Goal: Information Seeking & Learning: Learn about a topic

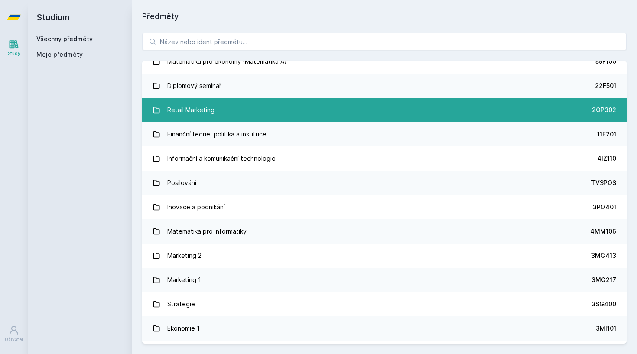
scroll to position [552, 0]
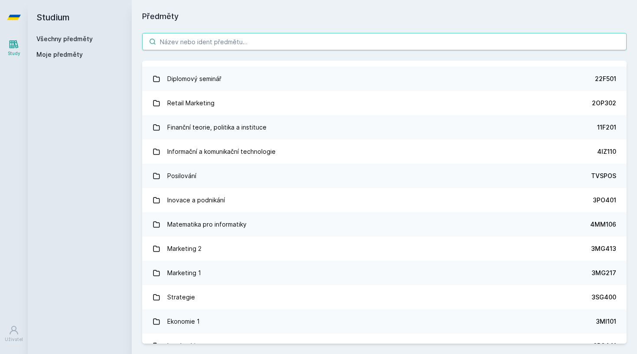
click at [241, 43] on input "search" at bounding box center [384, 41] width 484 height 17
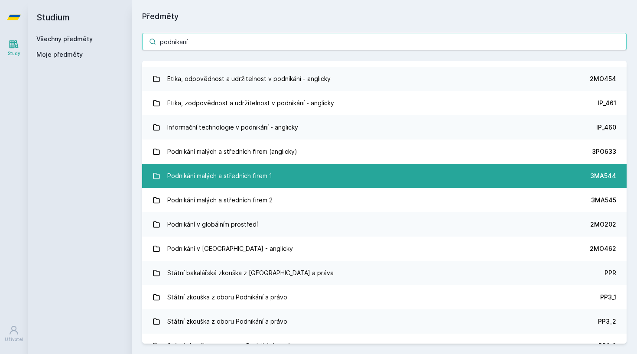
scroll to position [599, 0]
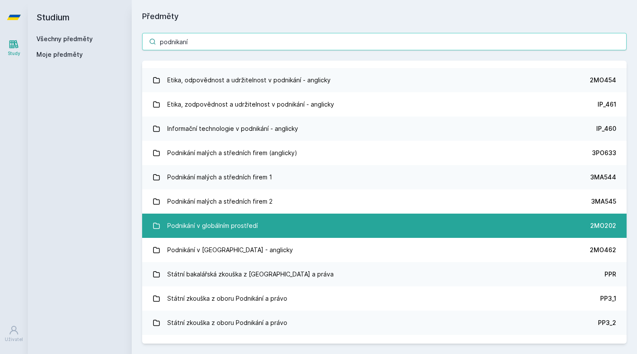
type input "podnikaní"
click at [261, 224] on link "Podnikání v globálním prostředí 2MO202" at bounding box center [384, 225] width 484 height 24
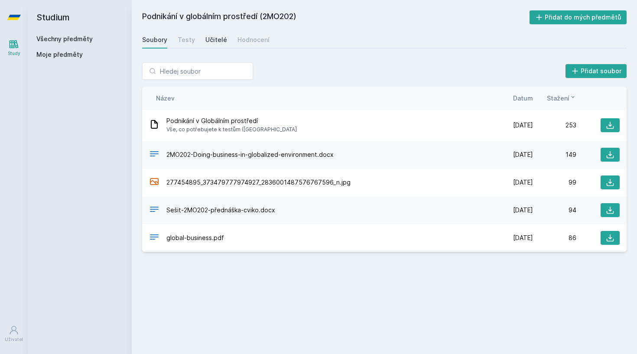
click at [219, 37] on div "Učitelé" at bounding box center [216, 40] width 22 height 9
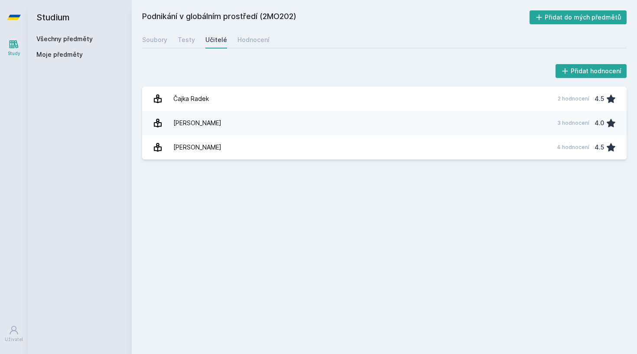
drag, startPoint x: 265, startPoint y: 14, endPoint x: 297, endPoint y: 17, distance: 32.2
click at [297, 17] on h2 "Podnikání v globálním prostředí (2MO202)" at bounding box center [335, 17] width 387 height 14
copy h2 "2MO202"
click at [87, 35] on div "Studium Všechny předměty Moje předměty" at bounding box center [80, 177] width 104 height 354
click at [87, 39] on link "Všechny předměty" at bounding box center [64, 38] width 56 height 7
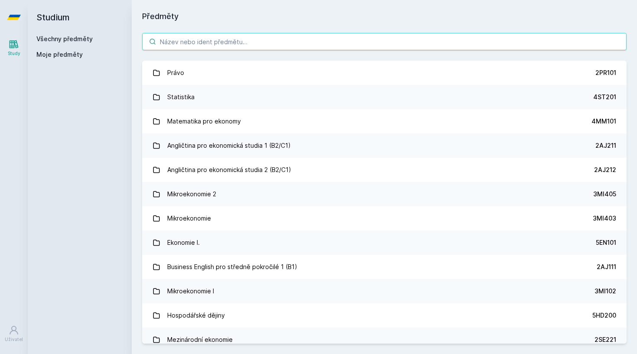
click at [180, 46] on input "search" at bounding box center [384, 41] width 484 height 17
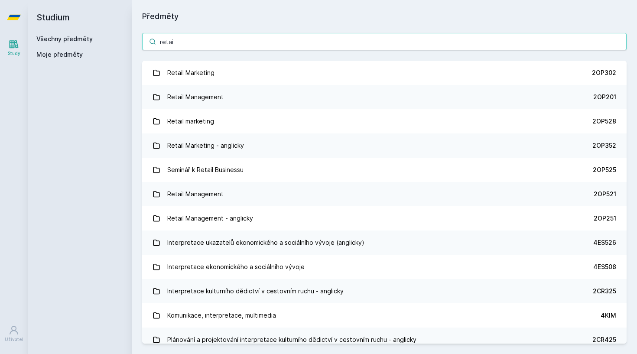
type input "retail"
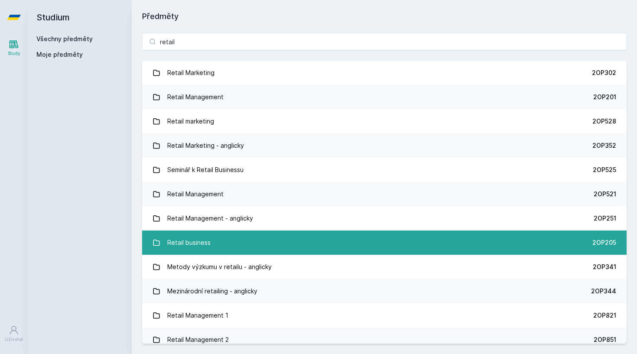
click at [206, 242] on div "Retail business" at bounding box center [188, 242] width 43 height 17
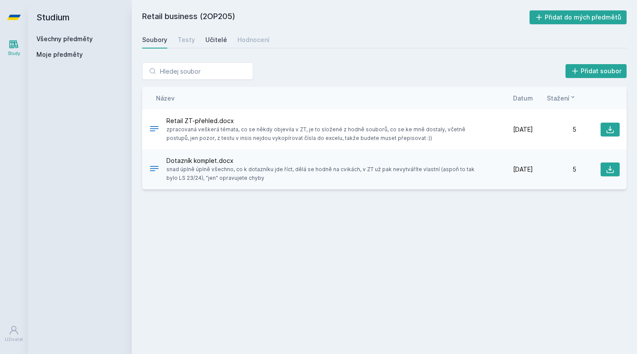
click at [215, 41] on div "Učitelé" at bounding box center [216, 40] width 22 height 9
